Goal: Task Accomplishment & Management: Complete application form

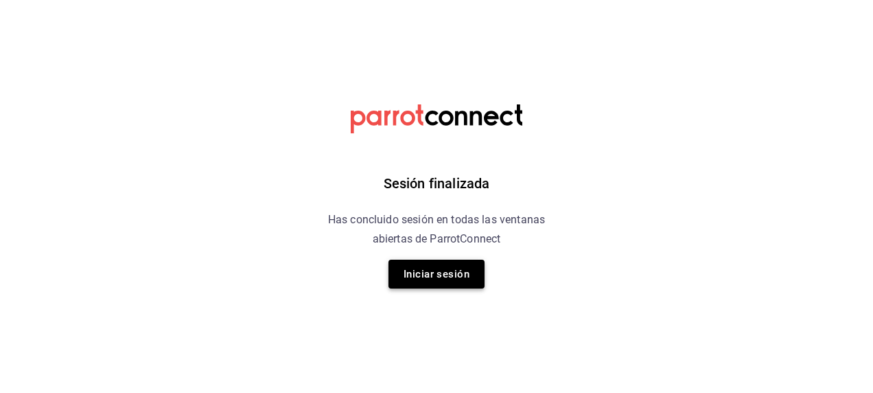
click at [426, 271] on button "Iniciar sesión" at bounding box center [436, 273] width 96 height 29
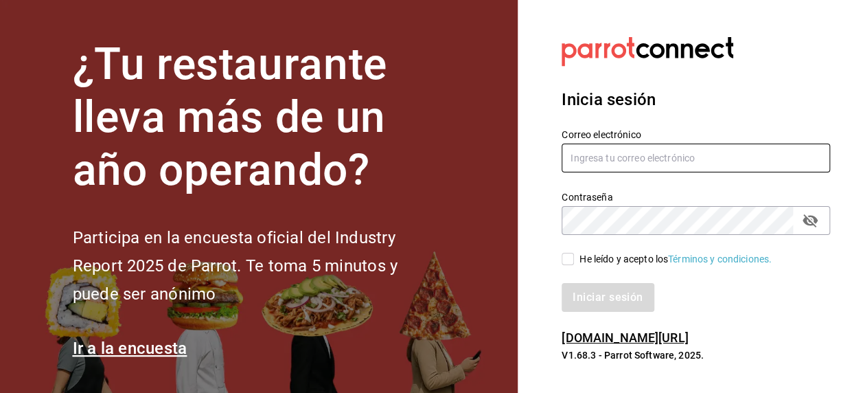
type input "[PERSON_NAME][EMAIL_ADDRESS][PERSON_NAME][DOMAIN_NAME]"
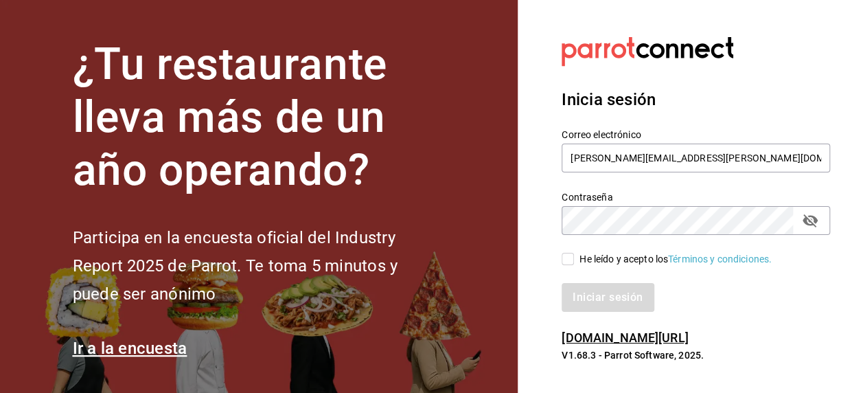
drag, startPoint x: 569, startPoint y: 261, endPoint x: 592, endPoint y: 281, distance: 30.7
click at [570, 261] on input "He leído y acepto los Términos y condiciones." at bounding box center [567, 259] width 12 height 12
checkbox input "true"
click at [605, 296] on button "Iniciar sesión" at bounding box center [607, 297] width 93 height 29
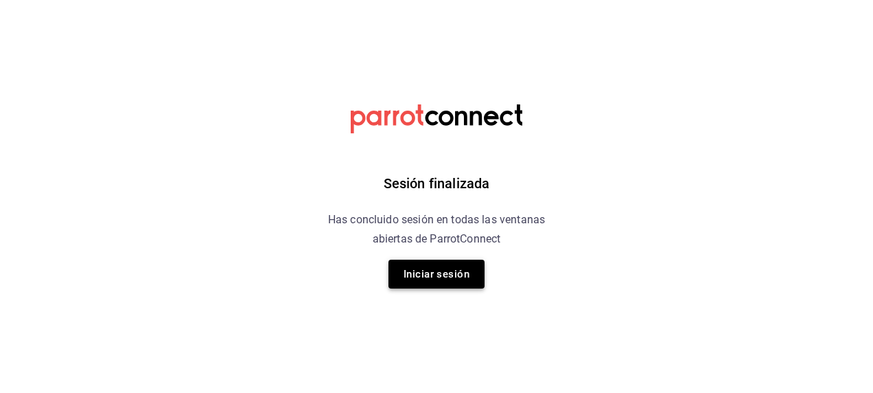
click at [440, 266] on button "Iniciar sesión" at bounding box center [436, 273] width 96 height 29
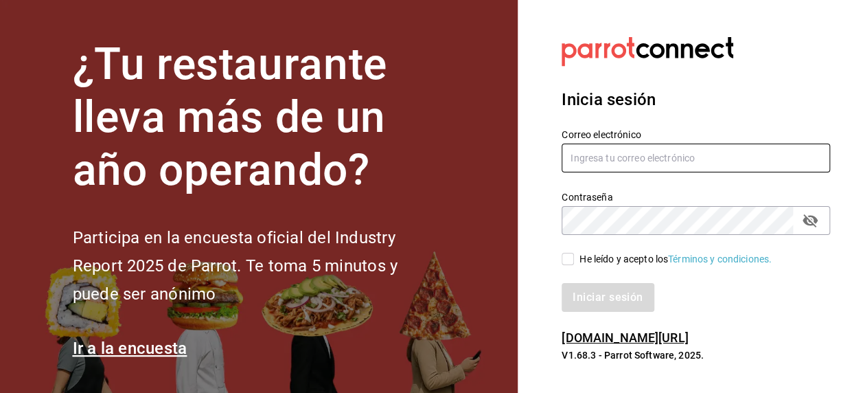
type input "[PERSON_NAME][EMAIL_ADDRESS][PERSON_NAME][DOMAIN_NAME]"
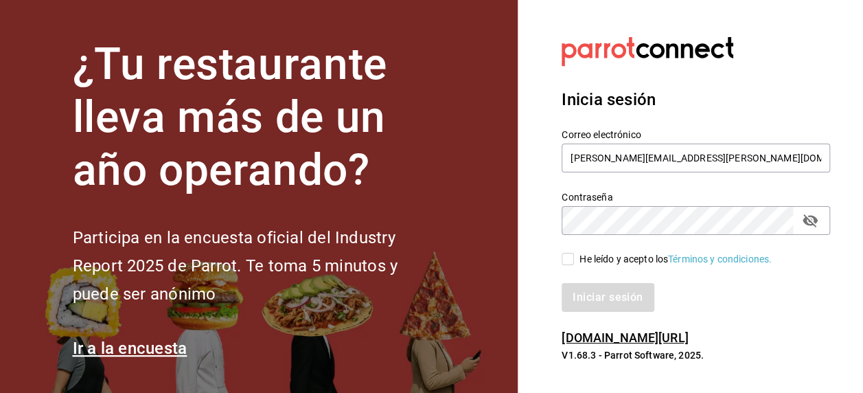
click at [572, 259] on input "He leído y acepto los Términos y condiciones." at bounding box center [567, 259] width 12 height 12
checkbox input "true"
click at [584, 290] on button "Iniciar sesión" at bounding box center [607, 297] width 93 height 29
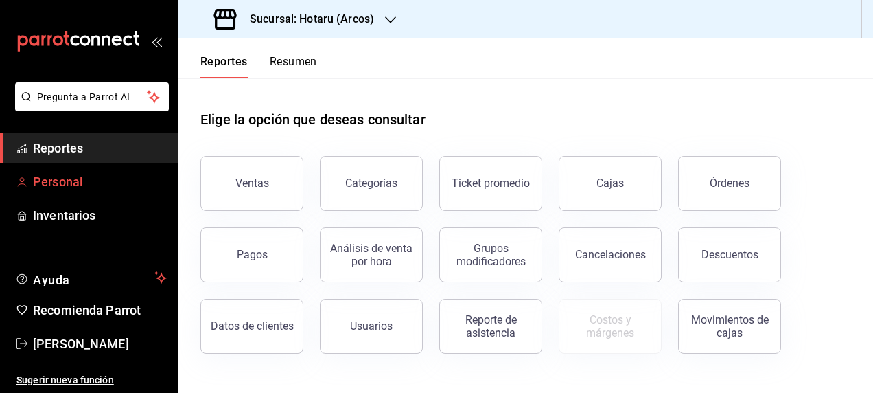
click at [63, 183] on span "Personal" at bounding box center [100, 181] width 134 height 19
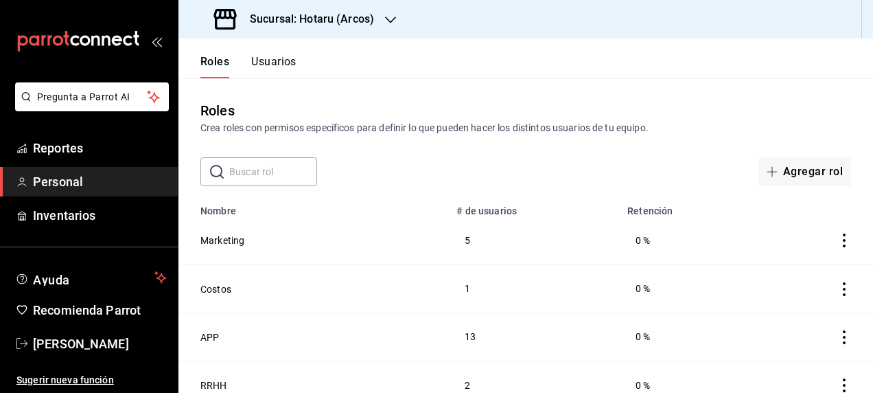
click at [264, 65] on button "Usuarios" at bounding box center [273, 66] width 45 height 23
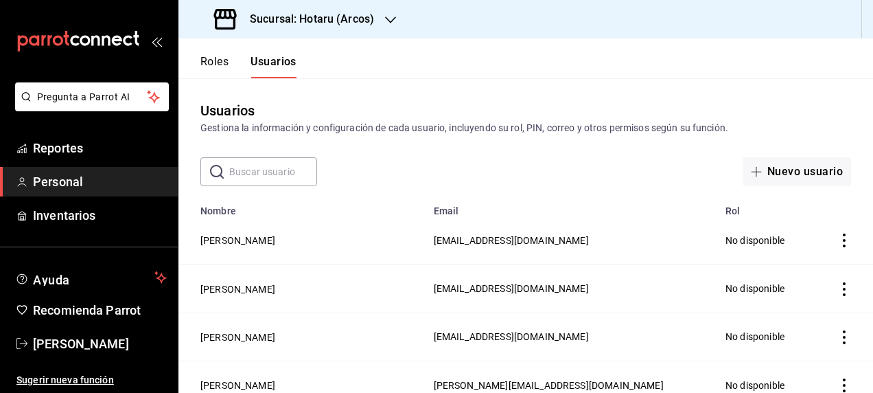
click at [286, 64] on button "Usuarios" at bounding box center [274, 66] width 46 height 23
click at [793, 169] on button "Nuevo usuario" at bounding box center [797, 171] width 108 height 29
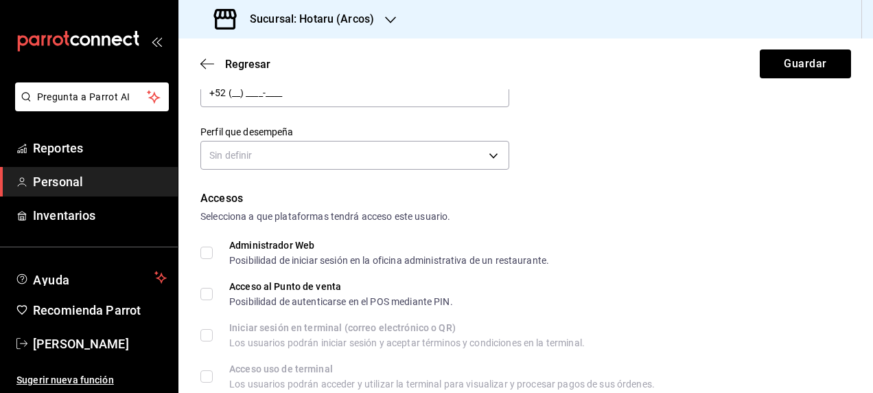
scroll to position [206, 0]
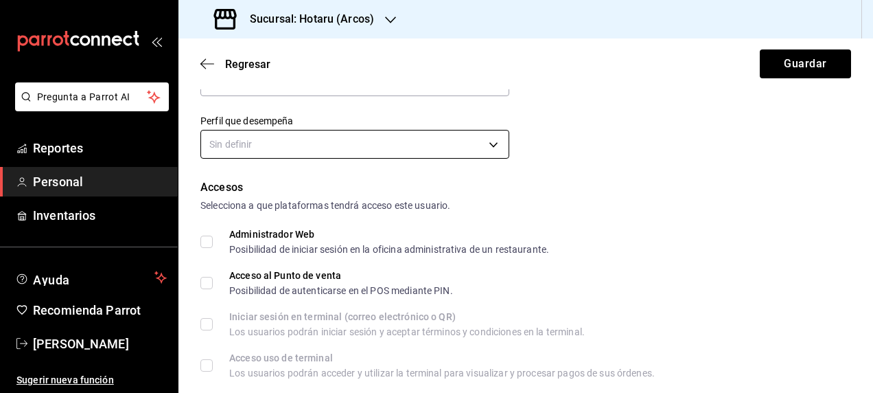
click at [237, 144] on body "Pregunta a Parrot AI Reportes Personal Inventarios Ayuda Recomienda Parrot [PER…" at bounding box center [436, 196] width 873 height 393
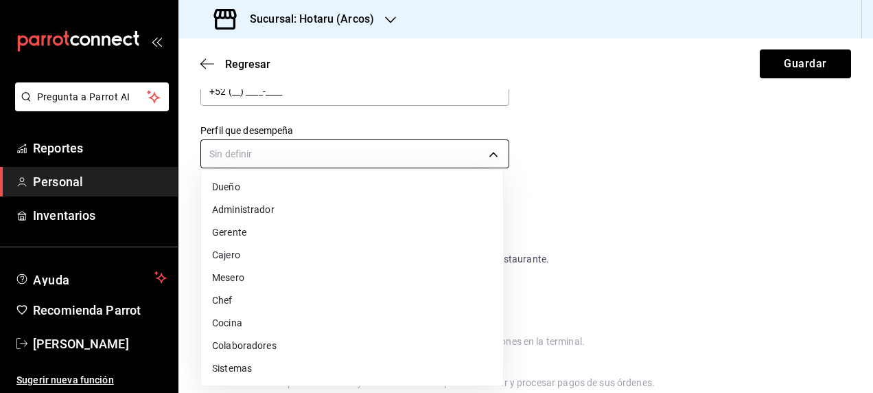
scroll to position [216, 0]
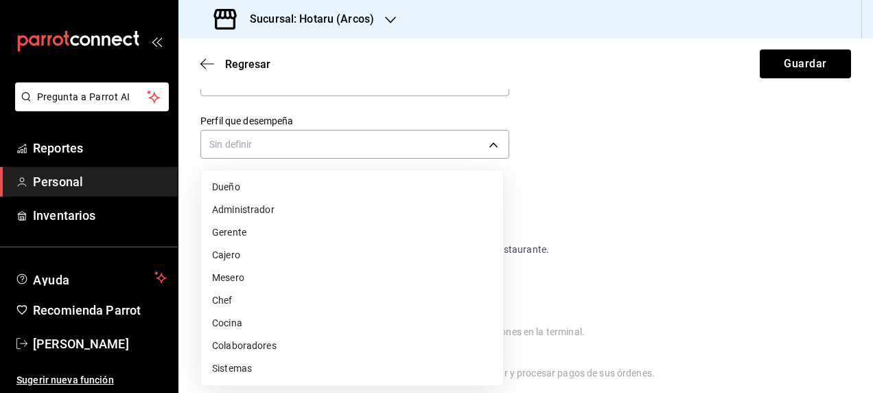
click at [234, 271] on li "Mesero" at bounding box center [352, 277] width 302 height 23
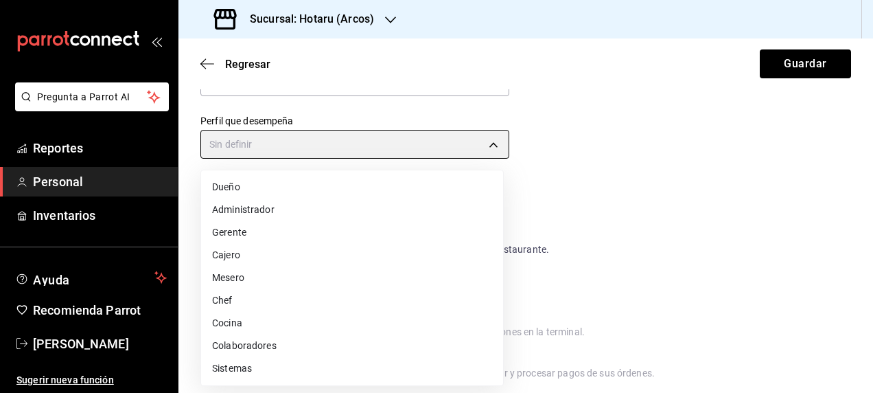
type input "WAITER"
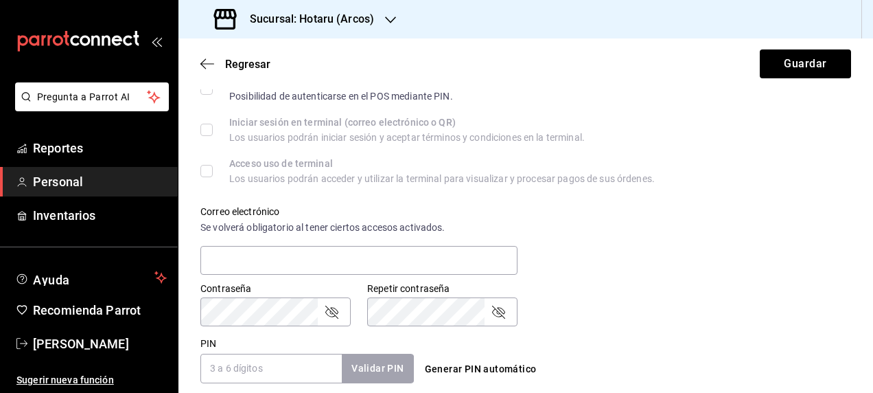
scroll to position [421, 0]
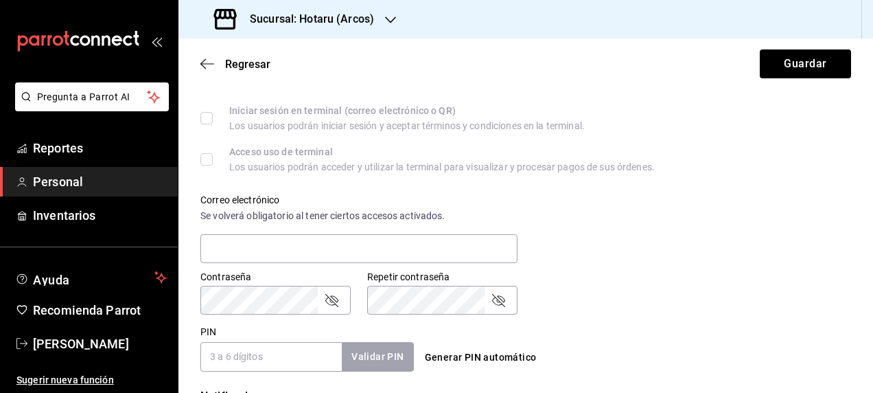
click at [213, 354] on input "PIN" at bounding box center [270, 356] width 141 height 29
paste input "12692"
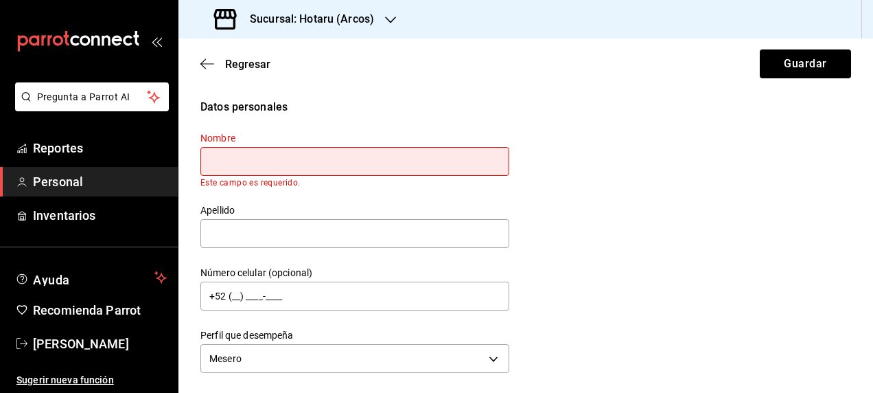
scroll to position [0, 0]
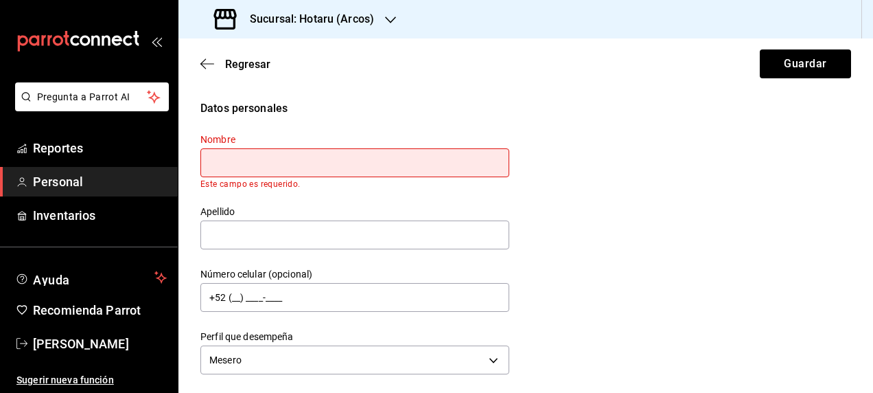
type input "12692"
click at [688, 246] on div "Datos personales Nombre Este campo es requerido. Apellido Número celular (opcio…" at bounding box center [525, 239] width 651 height 278
click at [227, 159] on input "text" at bounding box center [354, 162] width 309 height 29
type input "m"
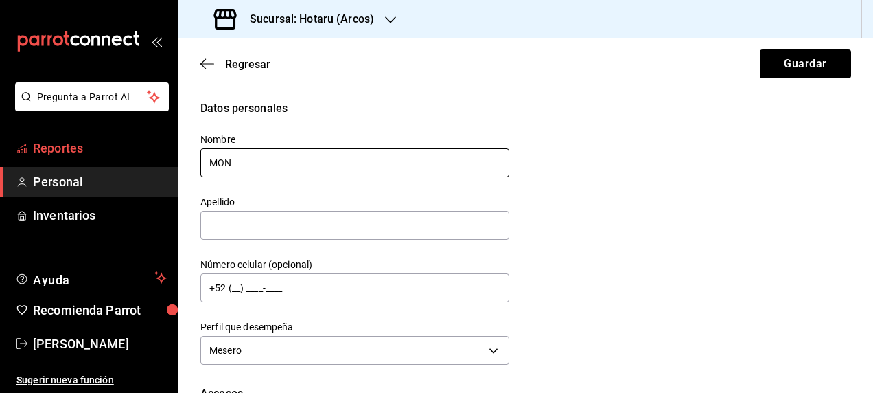
drag, startPoint x: 231, startPoint y: 167, endPoint x: 146, endPoint y: 161, distance: 85.3
click at [146, 161] on div "Pregunta a Parrot AI Reportes Personal Inventarios Ayuda Recomienda Parrot [PER…" at bounding box center [436, 196] width 873 height 393
paste input "[PERSON_NAME]"
type input "[PERSON_NAME]"
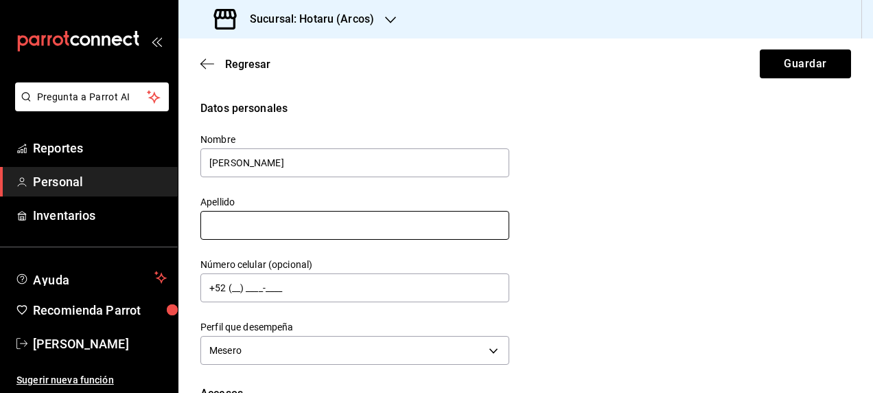
click at [228, 222] on input "text" at bounding box center [354, 225] width 309 height 29
paste input "[PERSON_NAME]"
click at [262, 223] on input "[PERSON_NAME]" at bounding box center [354, 225] width 309 height 29
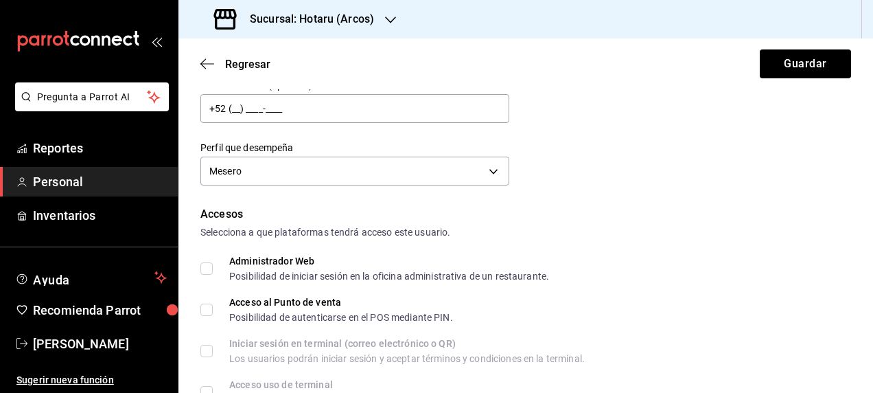
scroll to position [206, 0]
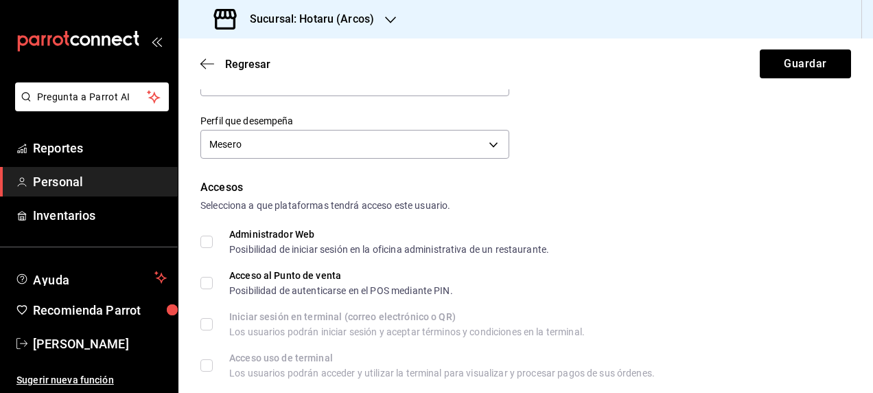
type input "[PERSON_NAME]"
click at [617, 167] on form "Datos personales Nombre [PERSON_NAME] Apellido [PERSON_NAME] Número celular (op…" at bounding box center [525, 360] width 651 height 933
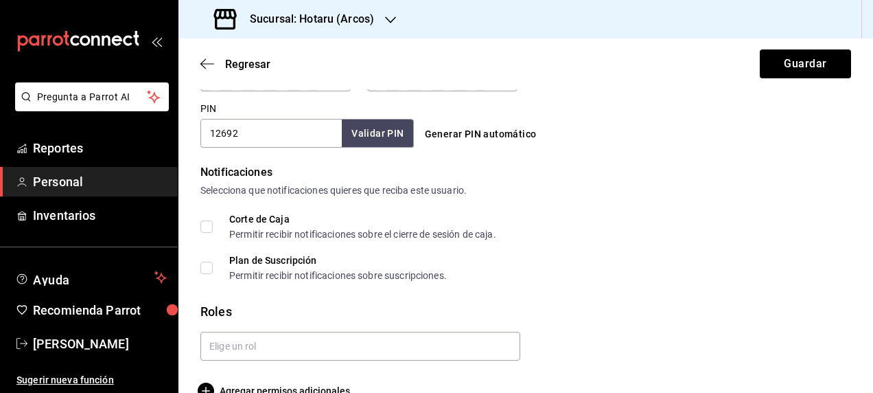
scroll to position [663, 0]
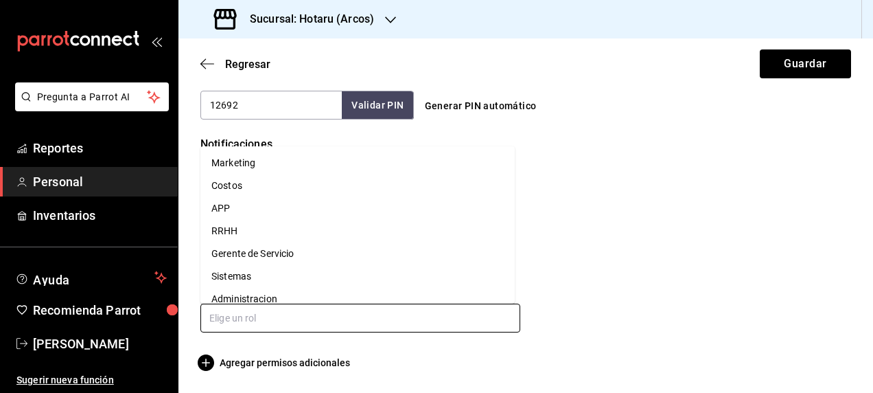
click at [226, 323] on input "text" at bounding box center [360, 317] width 320 height 29
click at [234, 297] on li "Asesor" at bounding box center [357, 298] width 314 height 23
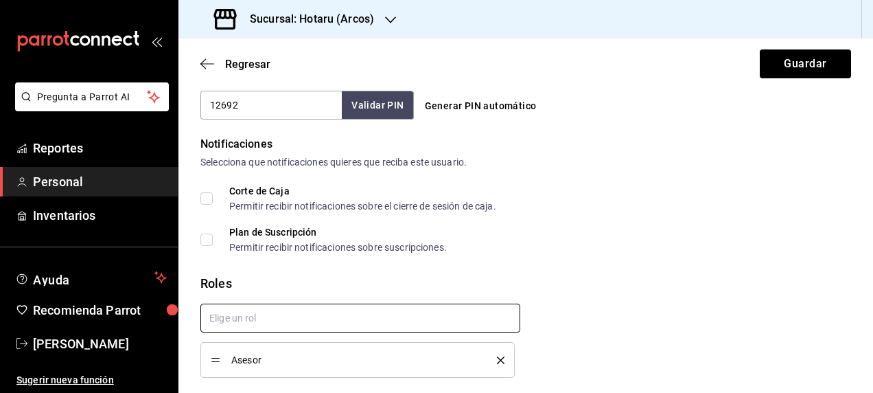
checkbox input "true"
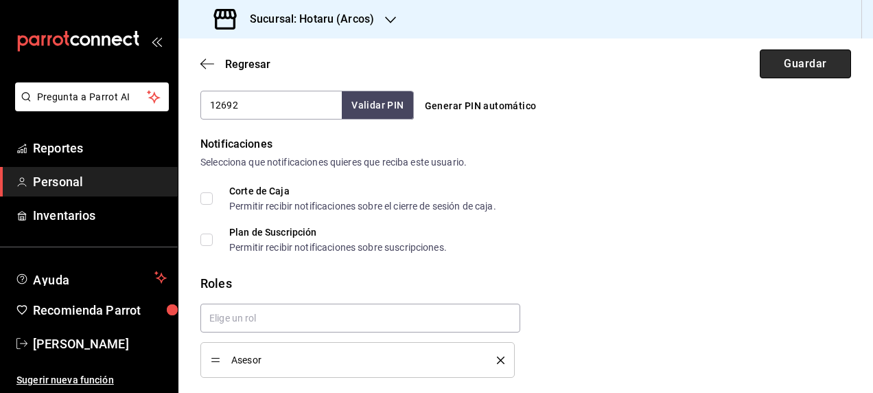
click at [778, 67] on button "Guardar" at bounding box center [805, 63] width 91 height 29
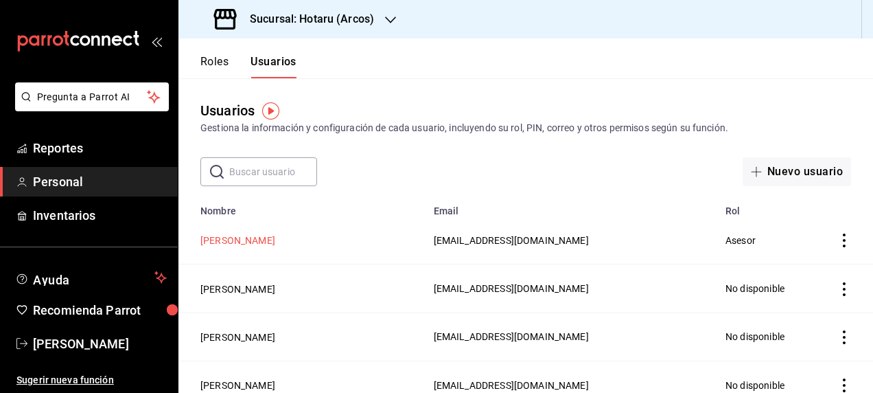
click at [275, 243] on button "[PERSON_NAME]" at bounding box center [237, 240] width 75 height 14
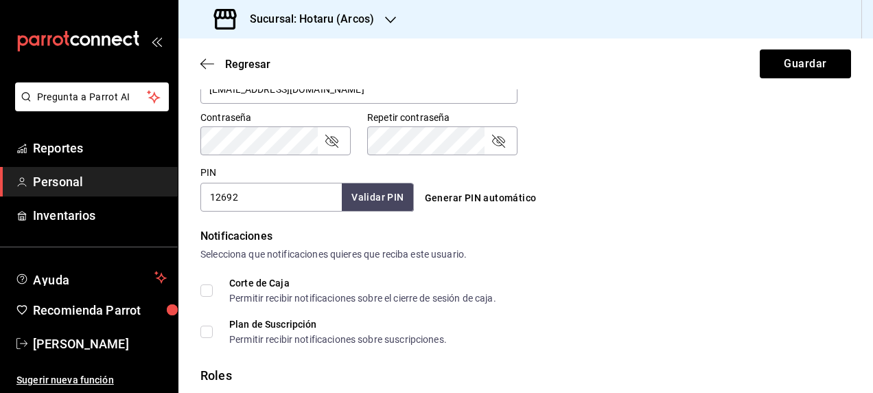
scroll to position [618, 0]
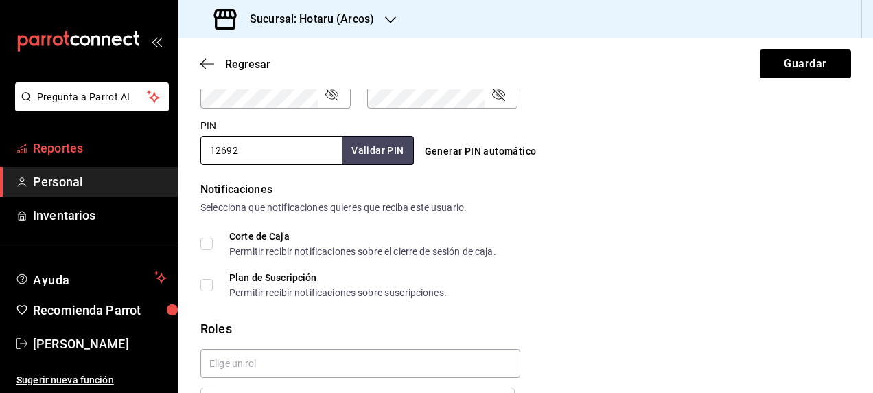
drag, startPoint x: 251, startPoint y: 152, endPoint x: 165, endPoint y: 156, distance: 85.9
click at [165, 156] on div "Pregunta a Parrot AI Reportes Personal Inventarios Ayuda Recomienda Parrot [PER…" at bounding box center [436, 196] width 873 height 393
click at [386, 148] on button "Validar PIN" at bounding box center [376, 151] width 73 height 30
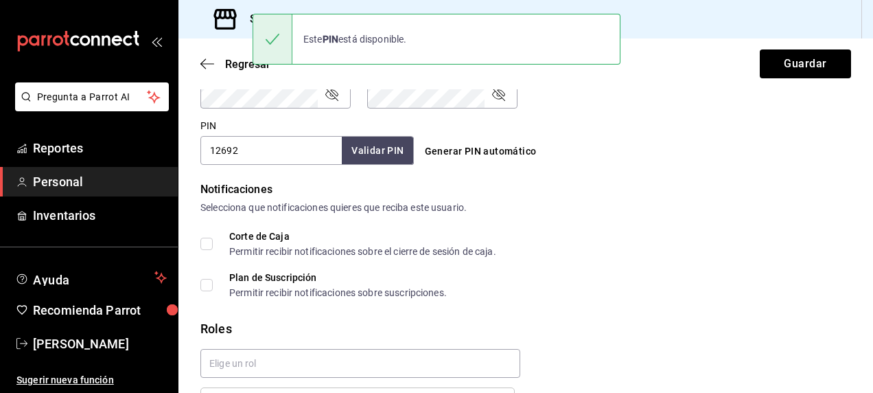
click at [610, 139] on div "Generar PIN automático" at bounding box center [525, 151] width 213 height 25
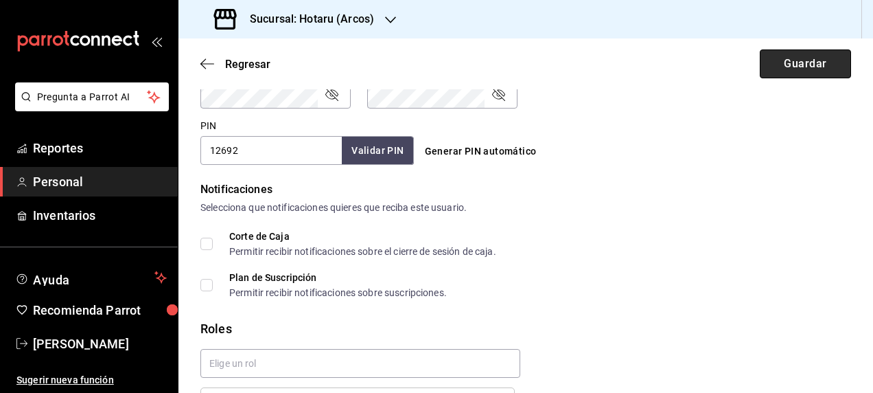
click at [789, 66] on button "Guardar" at bounding box center [805, 63] width 91 height 29
